Goal: Find specific page/section: Find specific page/section

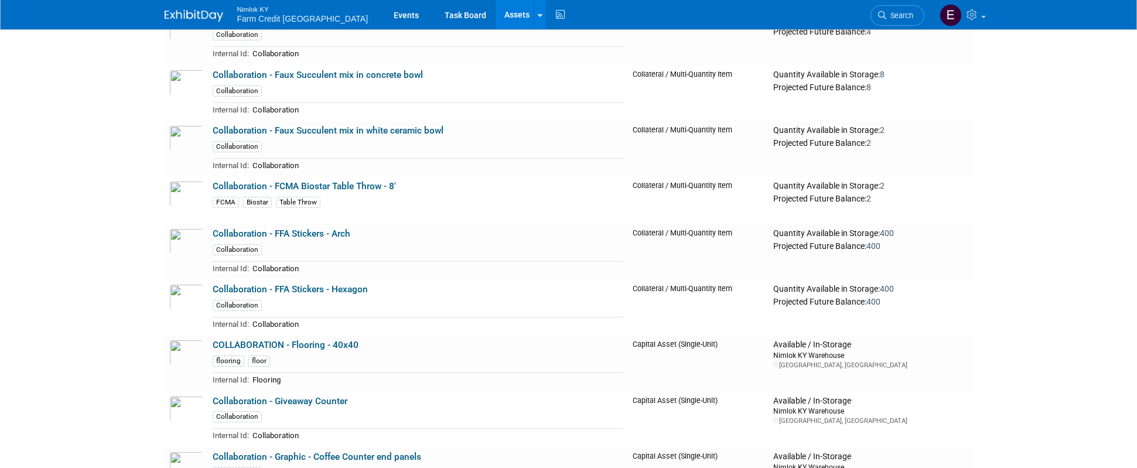
scroll to position [11483, 0]
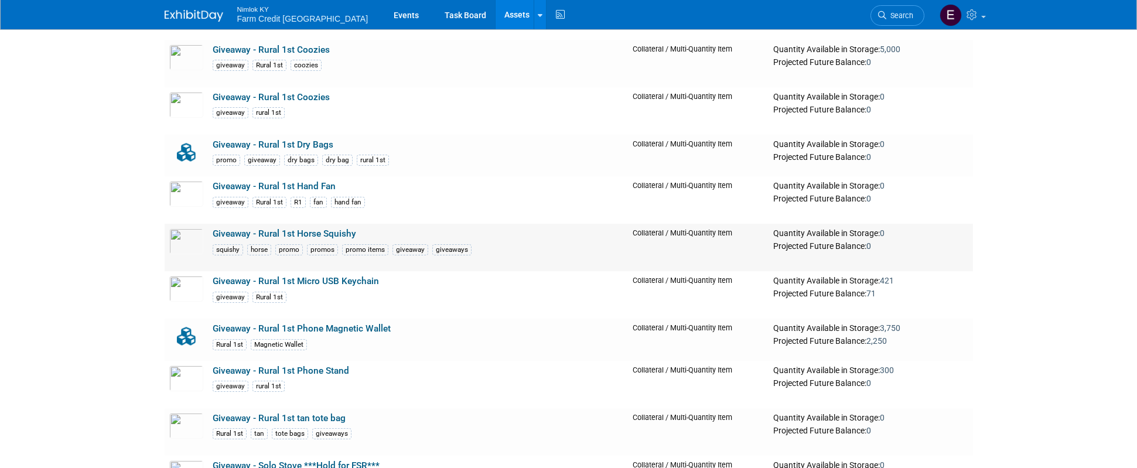
click at [227, 234] on link "Giveaway - Rural 1st Horse Squishy" at bounding box center [285, 233] width 144 height 11
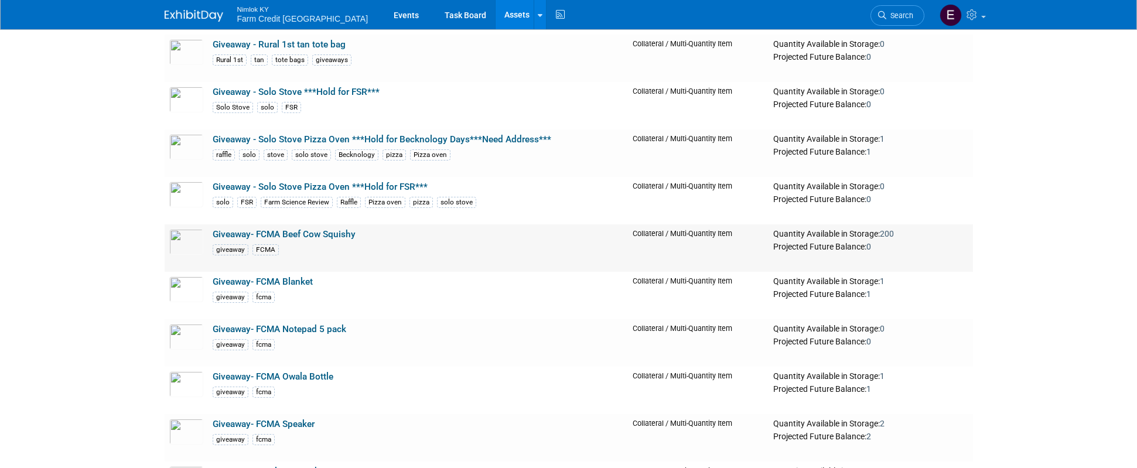
click at [231, 233] on link "Giveaway- FCMA Beef Cow Squishy" at bounding box center [284, 234] width 143 height 11
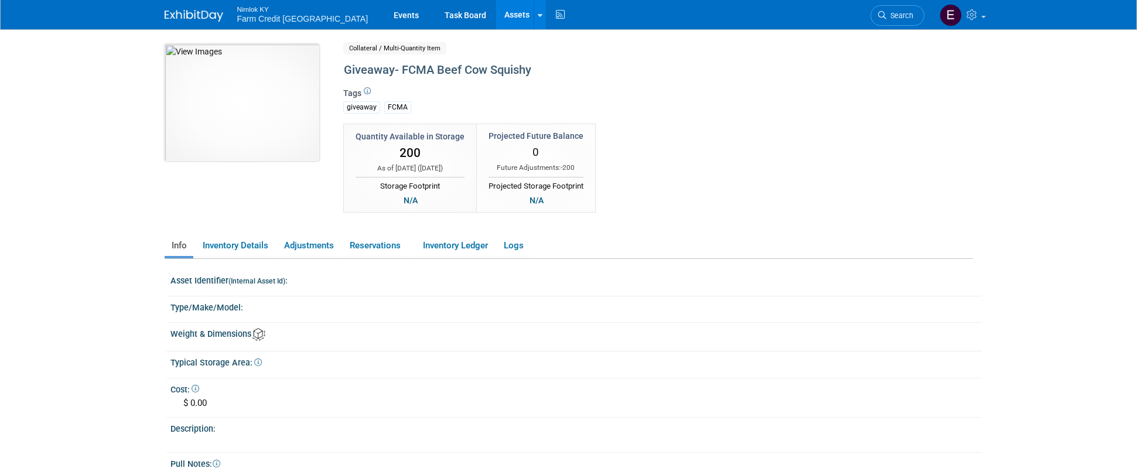
click at [252, 115] on img at bounding box center [242, 102] width 155 height 117
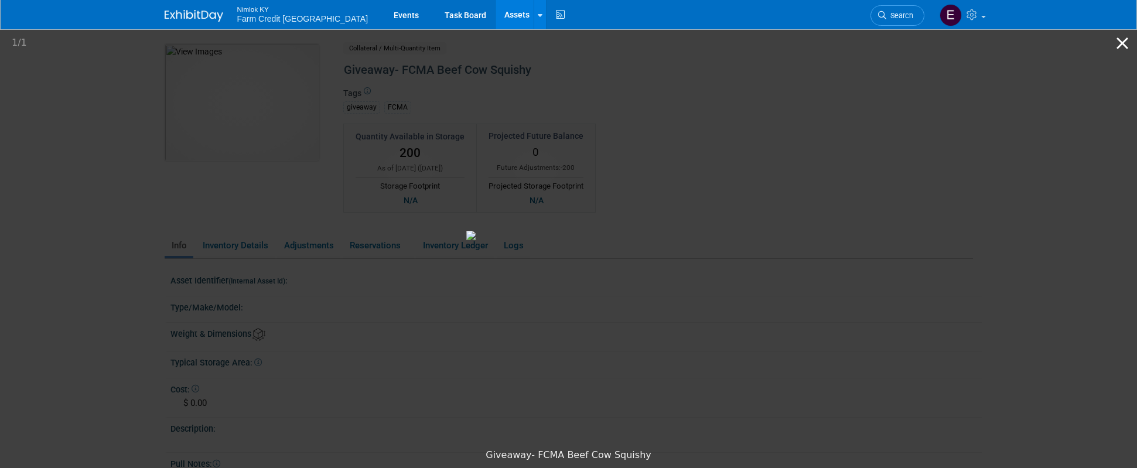
click at [1121, 39] on button "Close gallery" at bounding box center [1122, 43] width 29 height 28
